Goal: Transaction & Acquisition: Purchase product/service

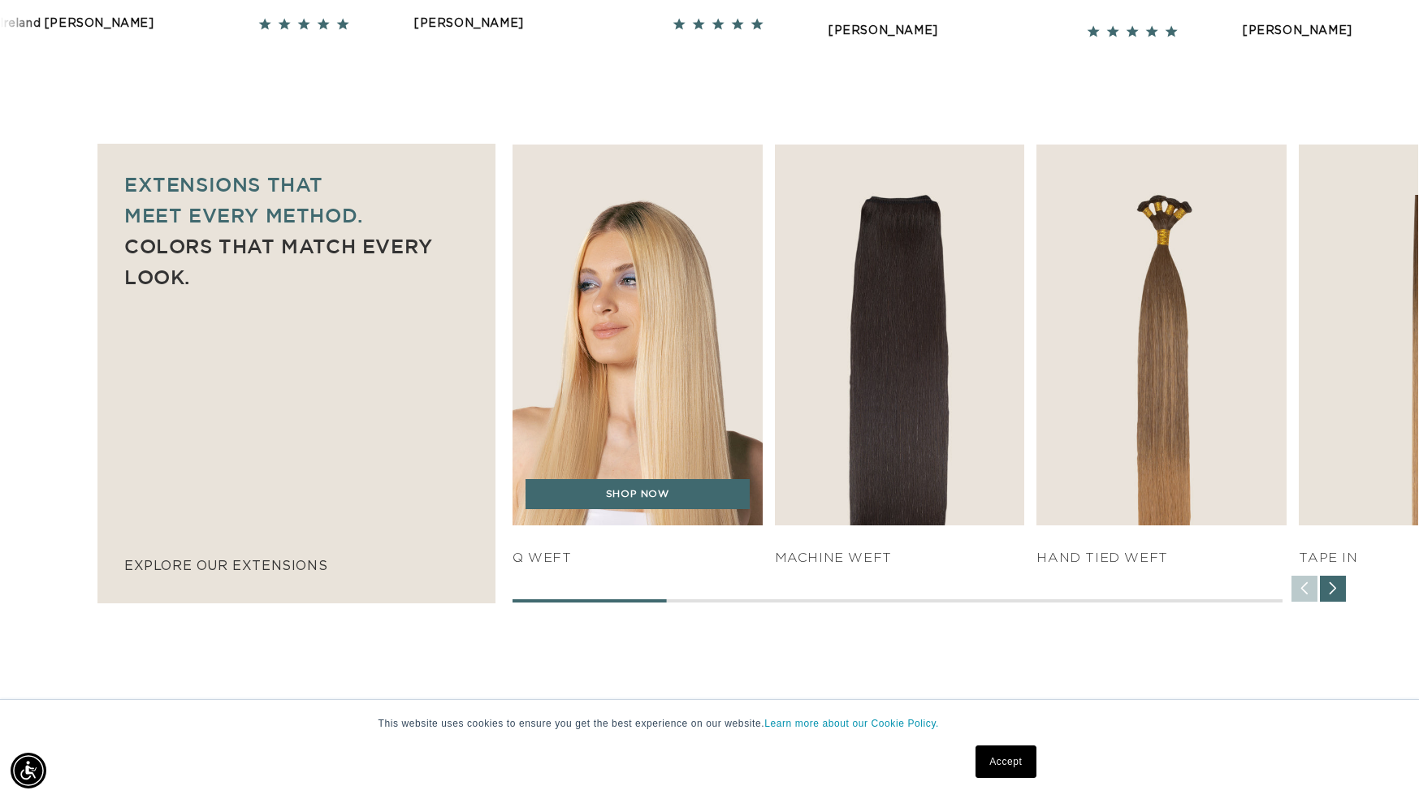
click at [550, 563] on h4 "q weft" at bounding box center [638, 558] width 250 height 17
click at [636, 403] on img "1 / 7" at bounding box center [637, 336] width 262 height 400
click at [628, 500] on link "SHOP NOW" at bounding box center [638, 494] width 224 height 31
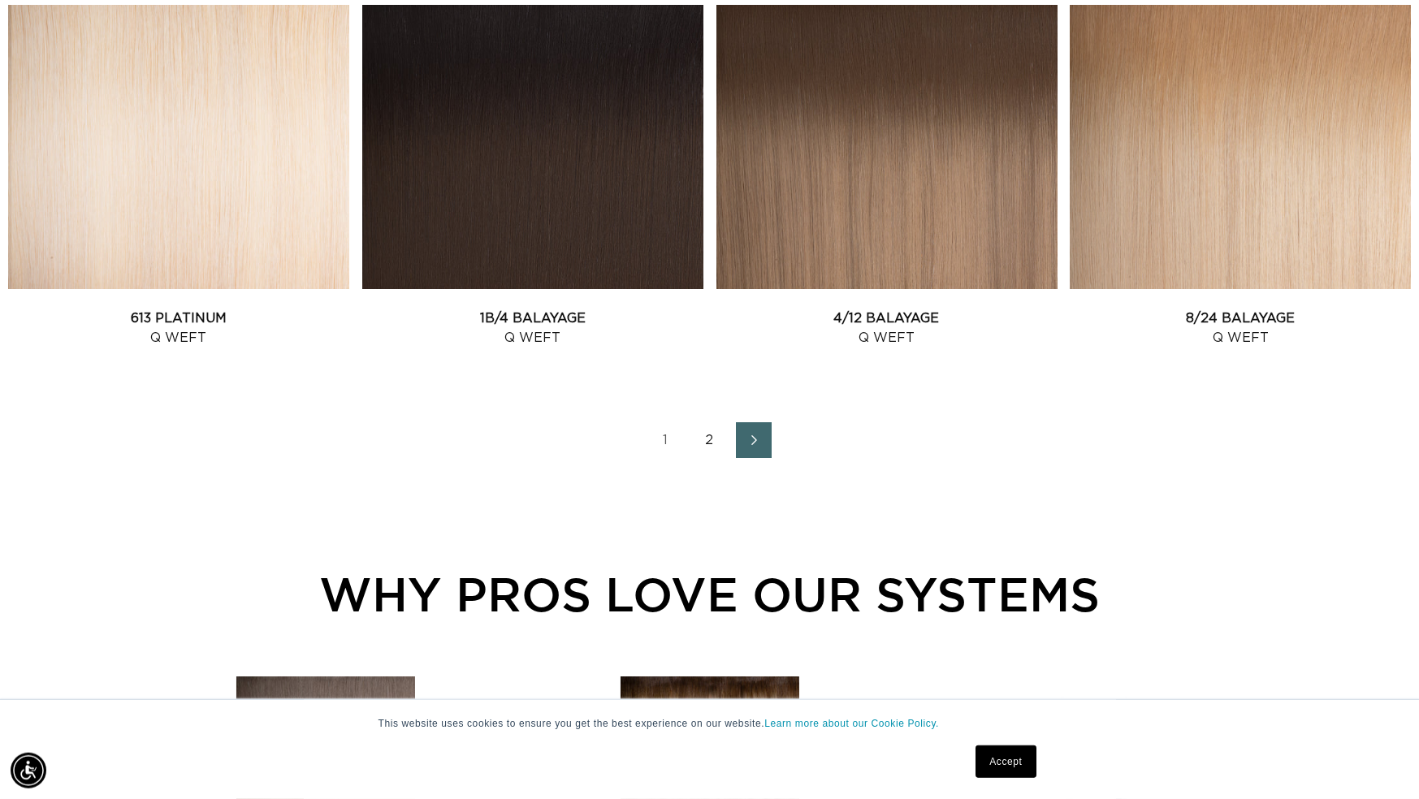
scroll to position [2238, 0]
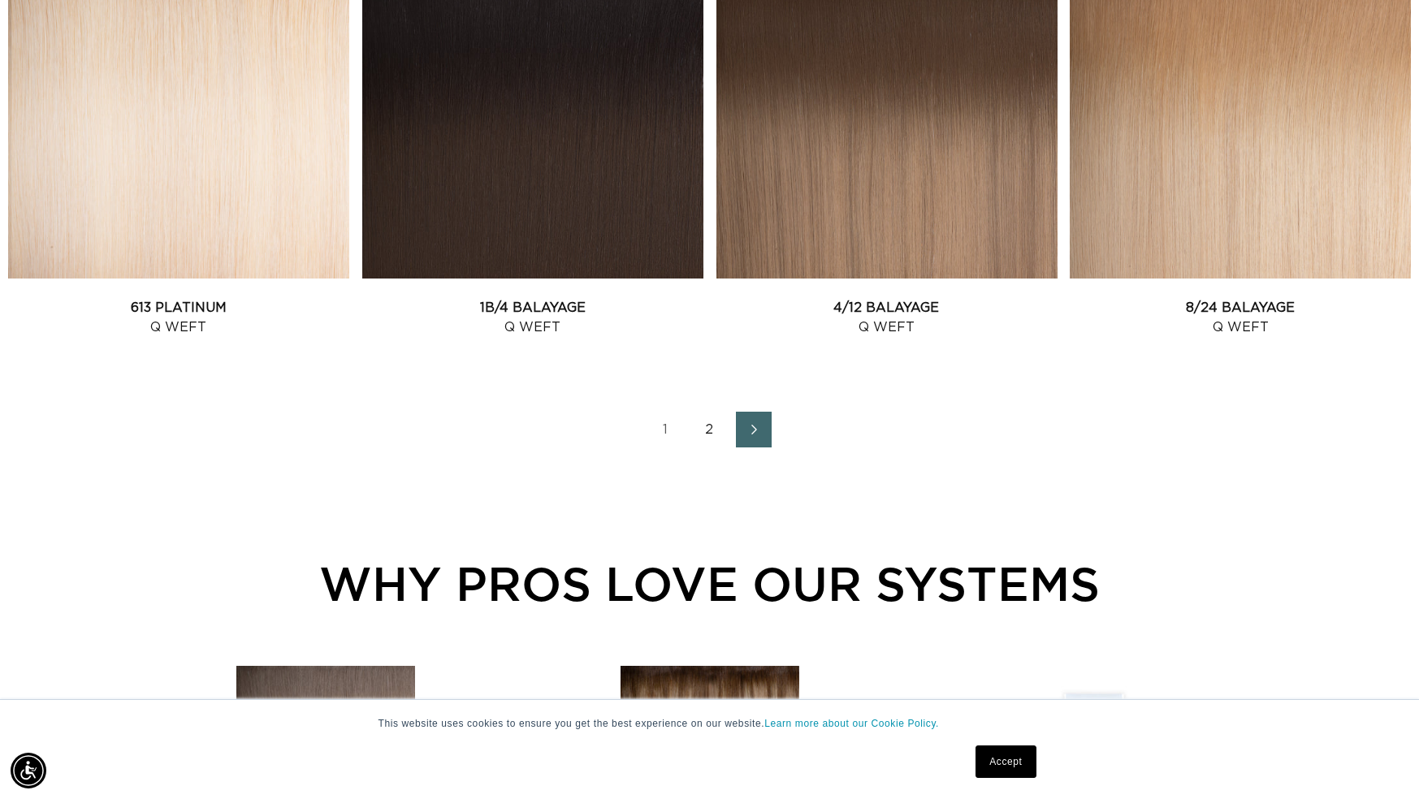
click at [710, 430] on link "2" at bounding box center [710, 430] width 36 height 36
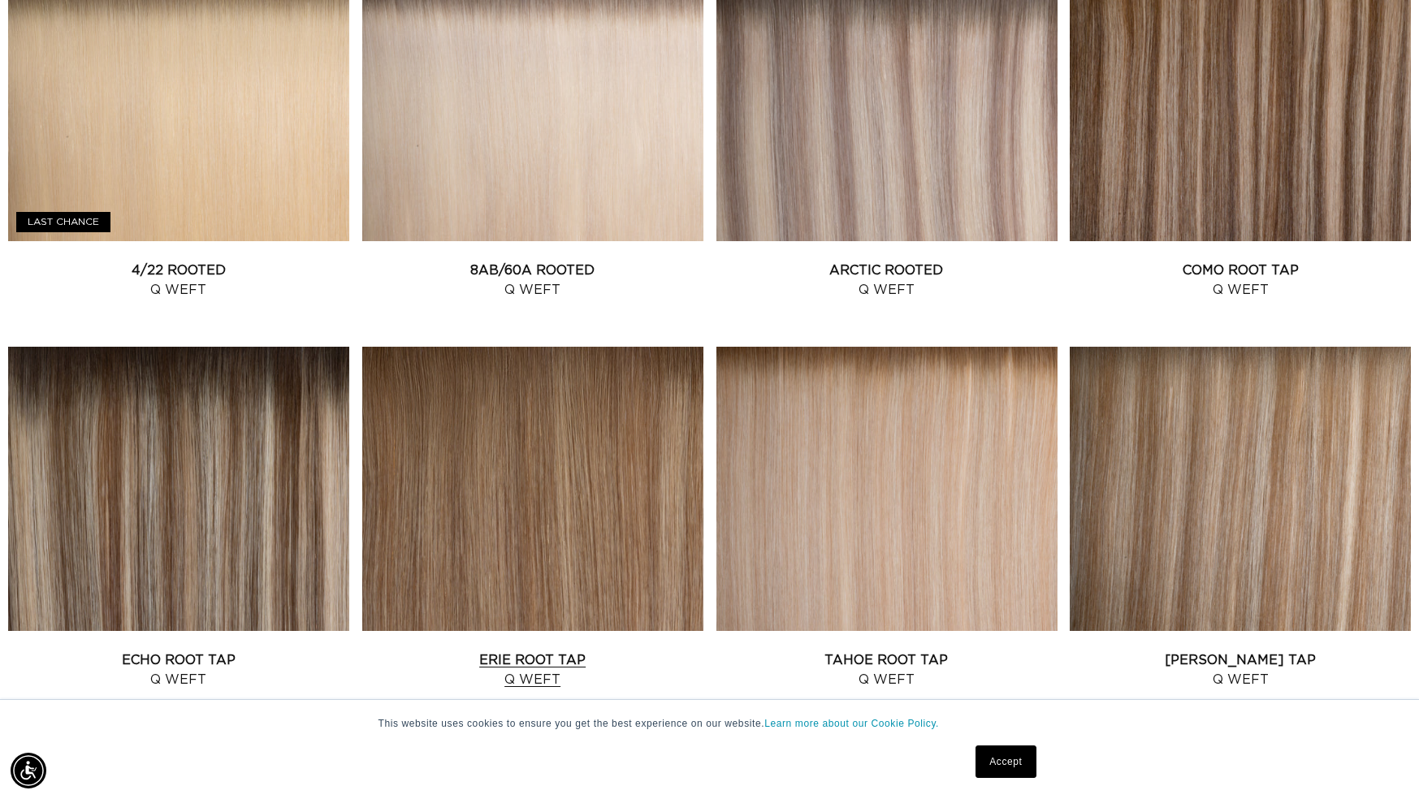
scroll to position [0, 1304]
click at [208, 261] on link "4/22 Rooted Q Weft" at bounding box center [178, 280] width 341 height 39
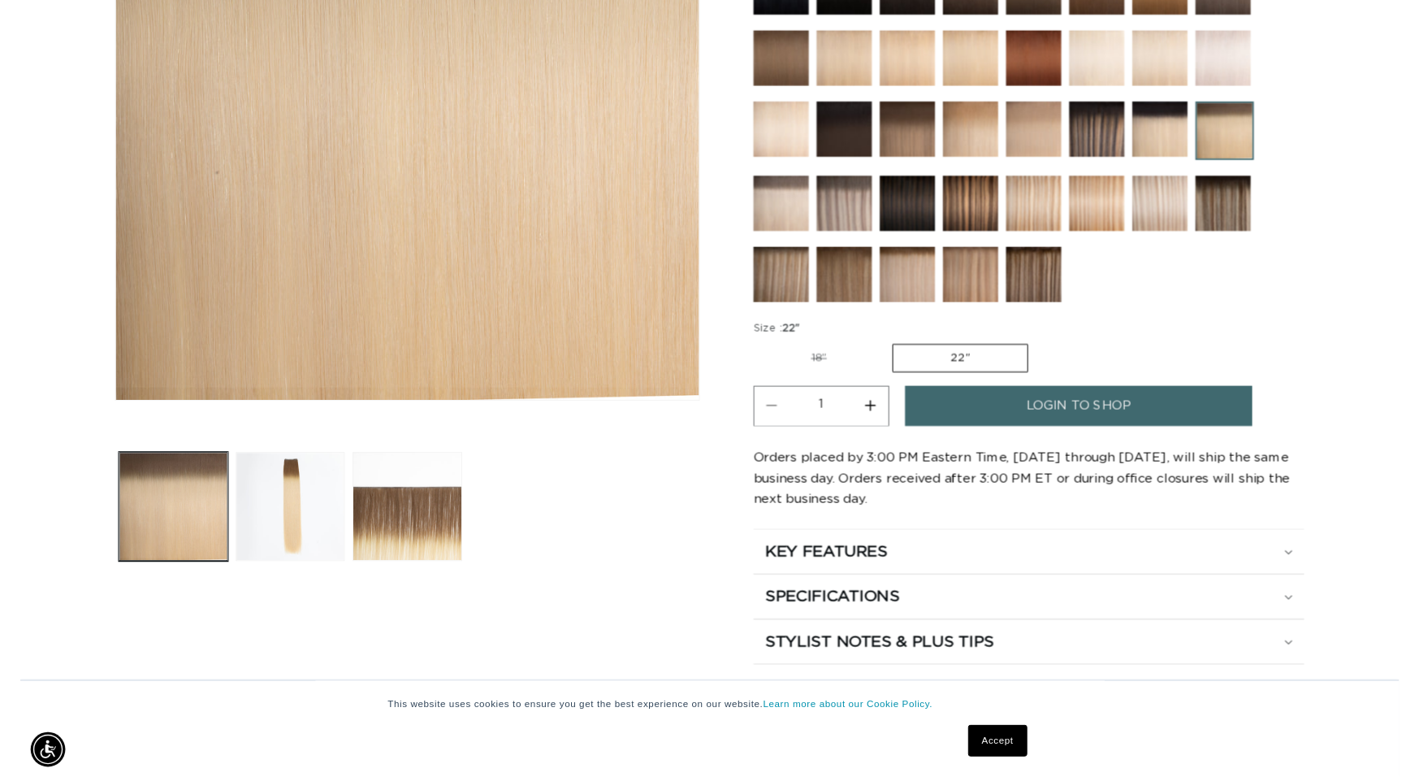
scroll to position [0, 2608]
